Goal: Check status: Check status

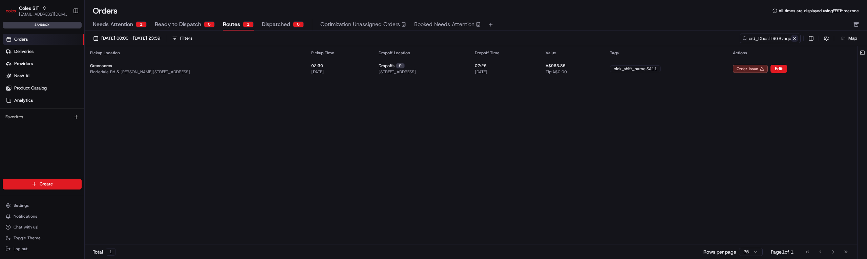
click at [796, 39] on button at bounding box center [794, 38] width 7 height 7
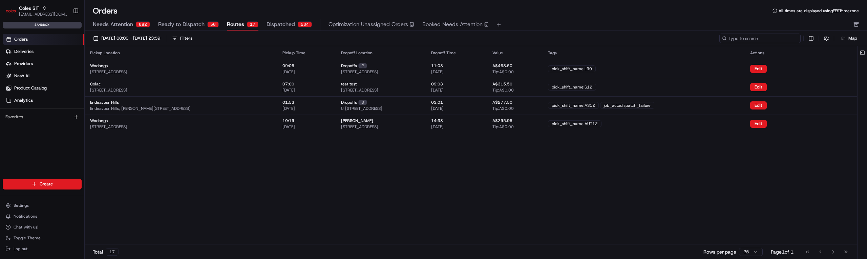
click at [762, 37] on input at bounding box center [760, 38] width 81 height 9
paste input "ord_DbasfT9GSvaqdmq8KRTAPm"
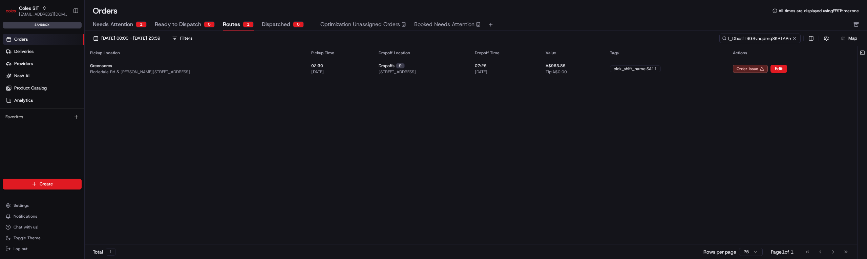
type input "ord_DbasfT9GSvaqdmq8KRTAPm"
click at [338, 141] on div "Pickup Location Pickup Time Dropoff Location Dropoff Time Value Tags Actions Gr…" at bounding box center [471, 145] width 773 height 198
click at [798, 39] on button at bounding box center [794, 38] width 7 height 7
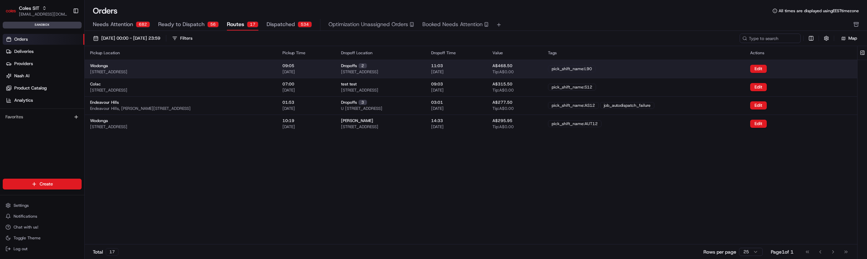
click at [254, 62] on td "Wodonga [STREET_ADDRESS]" at bounding box center [181, 69] width 192 height 18
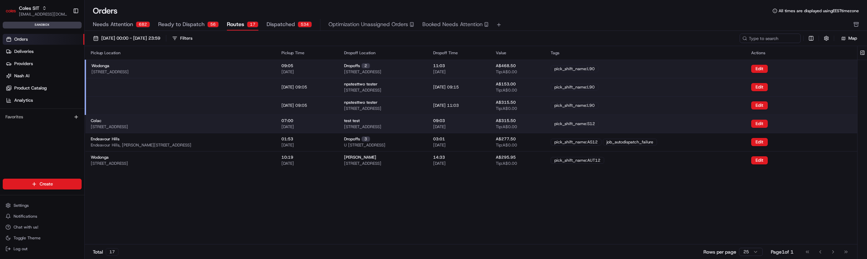
click at [333, 128] on div "07:00 [DATE]" at bounding box center [308, 124] width 52 height 12
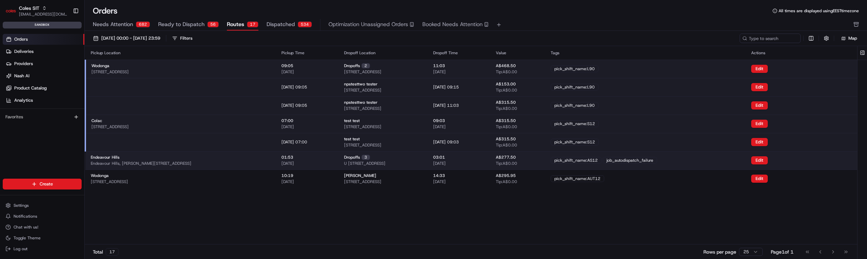
click at [333, 161] on div "01:53 [DATE]" at bounding box center [308, 160] width 52 height 12
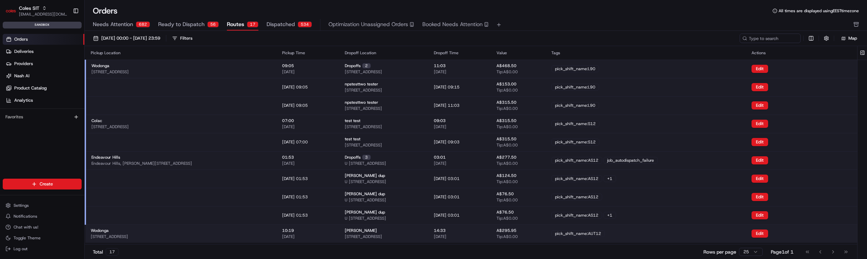
click at [334, 233] on div "10:19 [DATE]" at bounding box center [308, 234] width 52 height 12
